Goal: Transaction & Acquisition: Purchase product/service

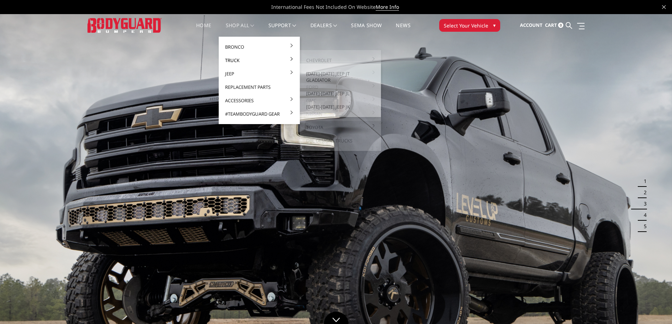
click at [238, 61] on link "Truck" at bounding box center [260, 60] width 76 height 13
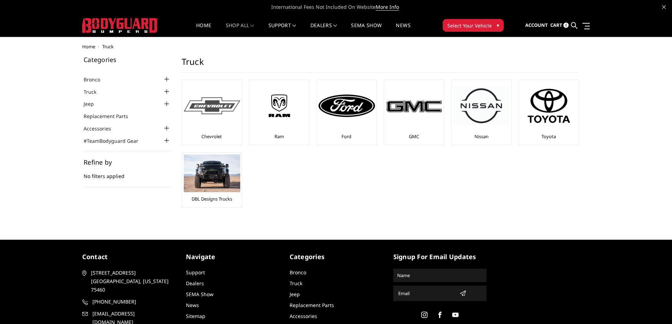
click at [211, 126] on div at bounding box center [212, 106] width 56 height 48
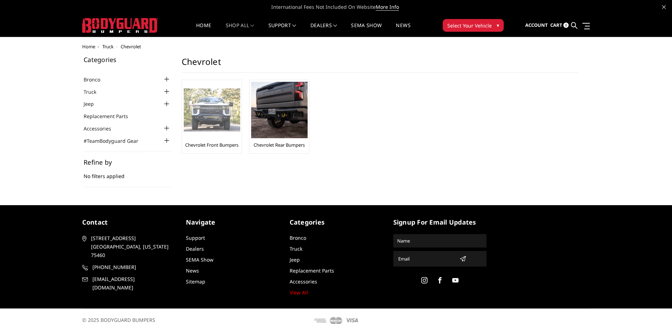
click at [216, 116] on img at bounding box center [212, 110] width 56 height 43
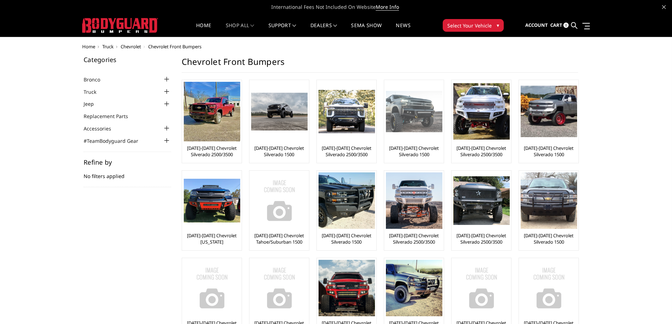
click at [410, 117] on img at bounding box center [414, 112] width 56 height 42
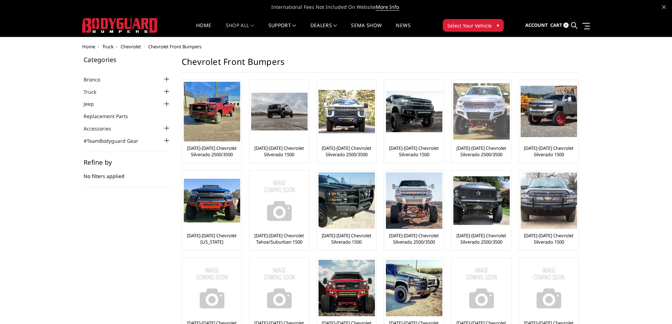
click at [482, 118] on img at bounding box center [482, 111] width 56 height 56
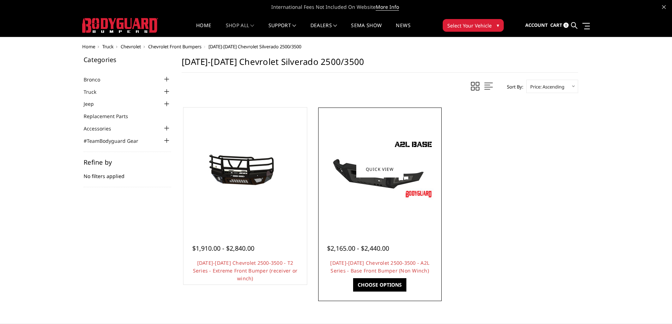
click at [374, 181] on img at bounding box center [380, 170] width 113 height 64
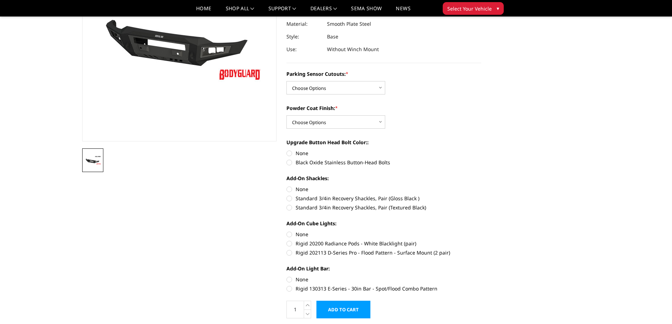
scroll to position [35, 0]
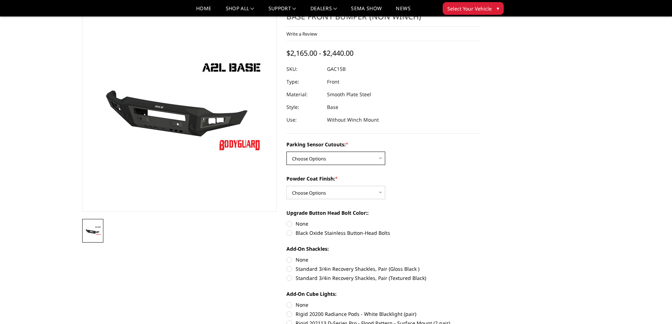
click at [331, 160] on select "Choose Options WITH Parking Sensor Cutouts WITHOUT Parking Sensor Cutouts" at bounding box center [336, 158] width 99 height 13
select select "3880"
click at [287, 152] on select "Choose Options WITH Parking Sensor Cutouts WITHOUT Parking Sensor Cutouts" at bounding box center [336, 158] width 99 height 13
click at [346, 192] on select "Choose Options Bare Metal Textured Black Powder Coat" at bounding box center [336, 192] width 99 height 13
click at [287, 186] on select "Choose Options Bare Metal Textured Black Powder Coat" at bounding box center [336, 192] width 99 height 13
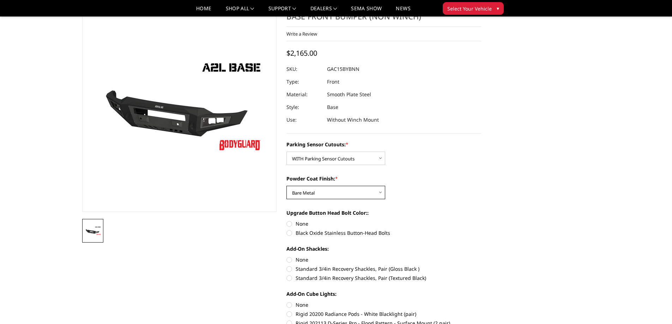
click at [341, 193] on select "Choose Options Bare Metal Textured Black Powder Coat" at bounding box center [336, 192] width 99 height 13
click at [287, 186] on select "Choose Options Bare Metal Textured Black Powder Coat" at bounding box center [336, 192] width 99 height 13
click at [338, 192] on select "Choose Options Bare Metal Textured Black Powder Coat" at bounding box center [336, 192] width 99 height 13
select select "3882"
click at [287, 186] on select "Choose Options Bare Metal Textured Black Powder Coat" at bounding box center [336, 192] width 99 height 13
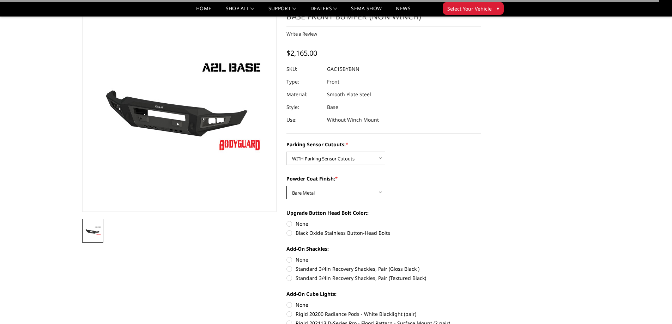
scroll to position [71, 0]
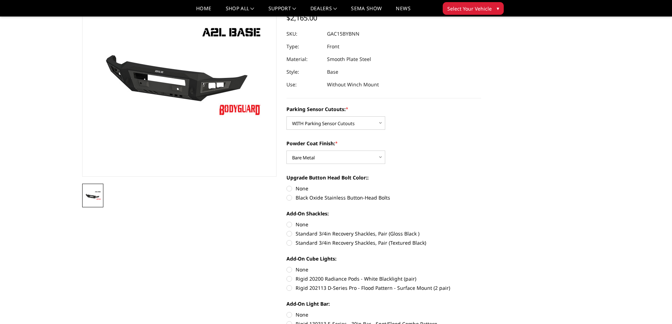
click at [293, 197] on label "Black Oxide Stainless Button-Head Bolts" at bounding box center [384, 197] width 195 height 7
click at [481, 185] on input "Black Oxide Stainless Button-Head Bolts" at bounding box center [481, 185] width 0 height 0
radio input "true"
click at [290, 233] on label "Standard 3/4in Recovery Shackles, Pair (Gloss Black )" at bounding box center [384, 233] width 195 height 7
click at [481, 221] on input "Standard 3/4in Recovery Shackles, Pair (Gloss Black )" at bounding box center [481, 221] width 0 height 0
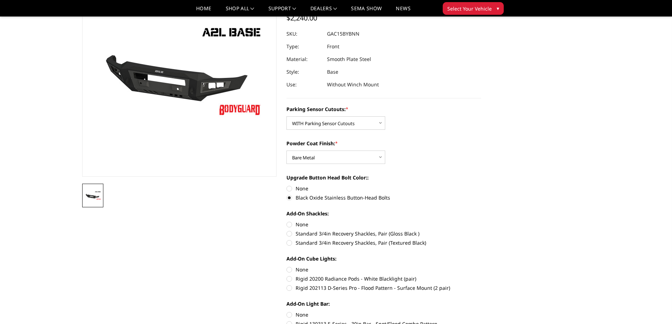
radio input "true"
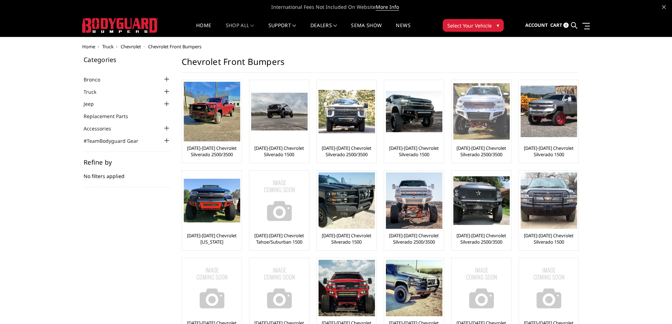
click at [497, 114] on img at bounding box center [482, 111] width 56 height 56
